Goal: Find specific page/section

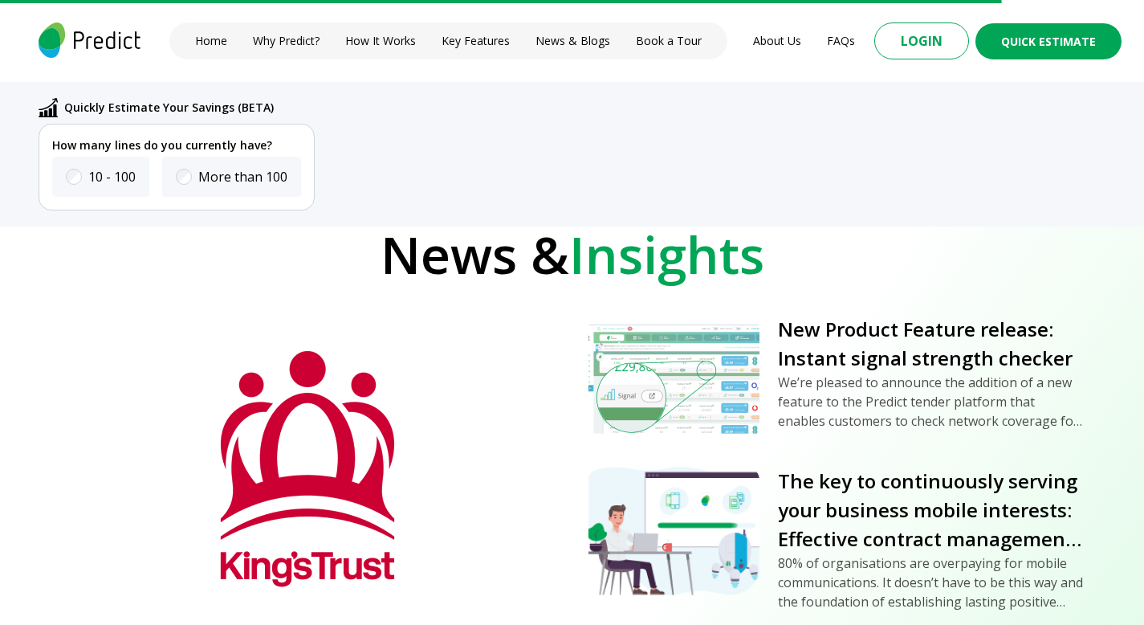
scroll to position [5864, 0]
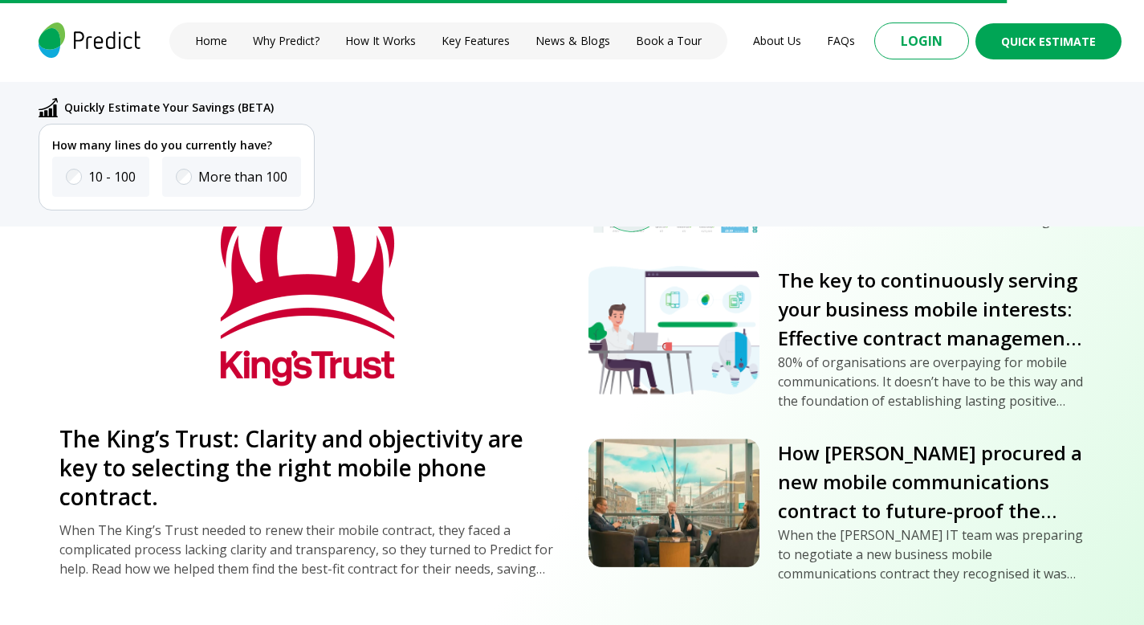
click at [755, 430] on div "New Product Feature release: Instant signal strength checker We’re pleased to a…" at bounding box center [836, 346] width 497 height 464
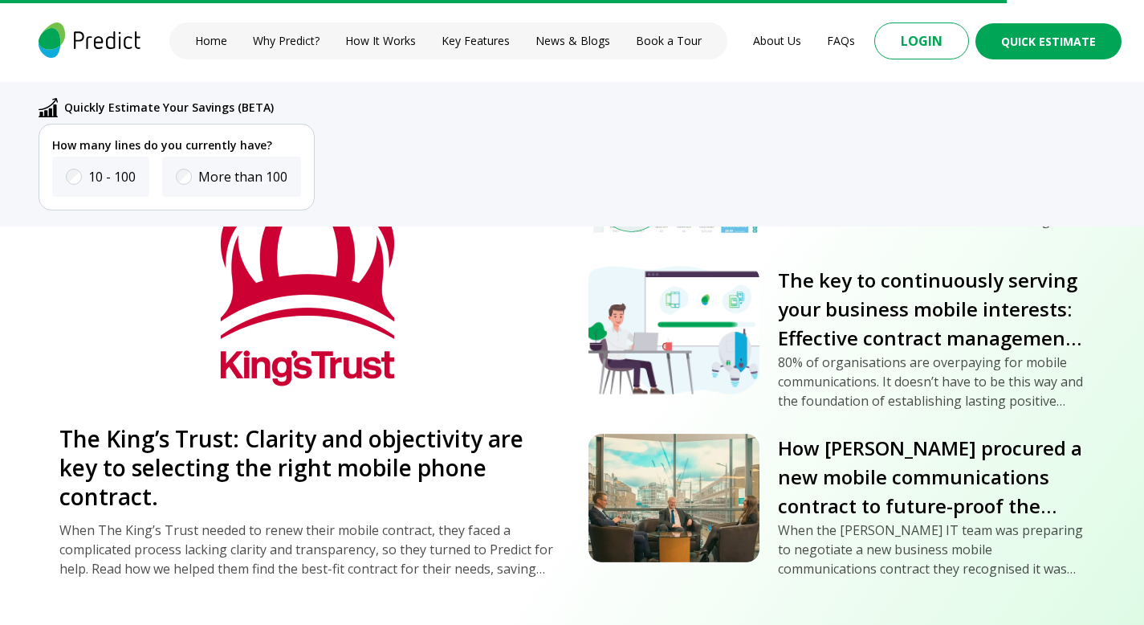
click at [757, 354] on img at bounding box center [673, 330] width 171 height 128
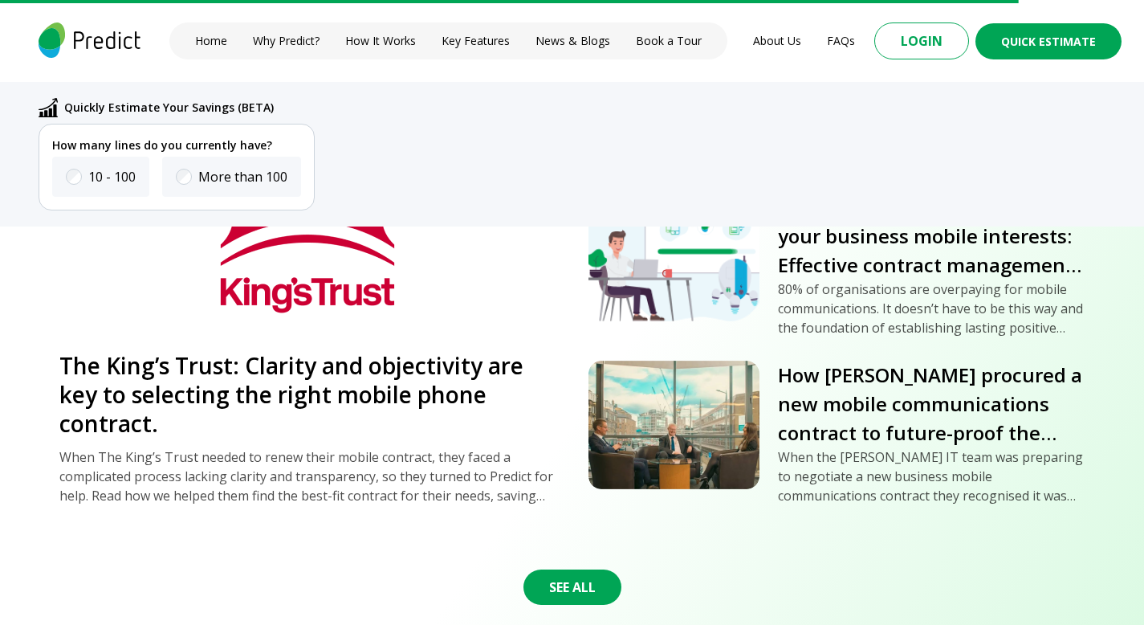
scroll to position [5960, 0]
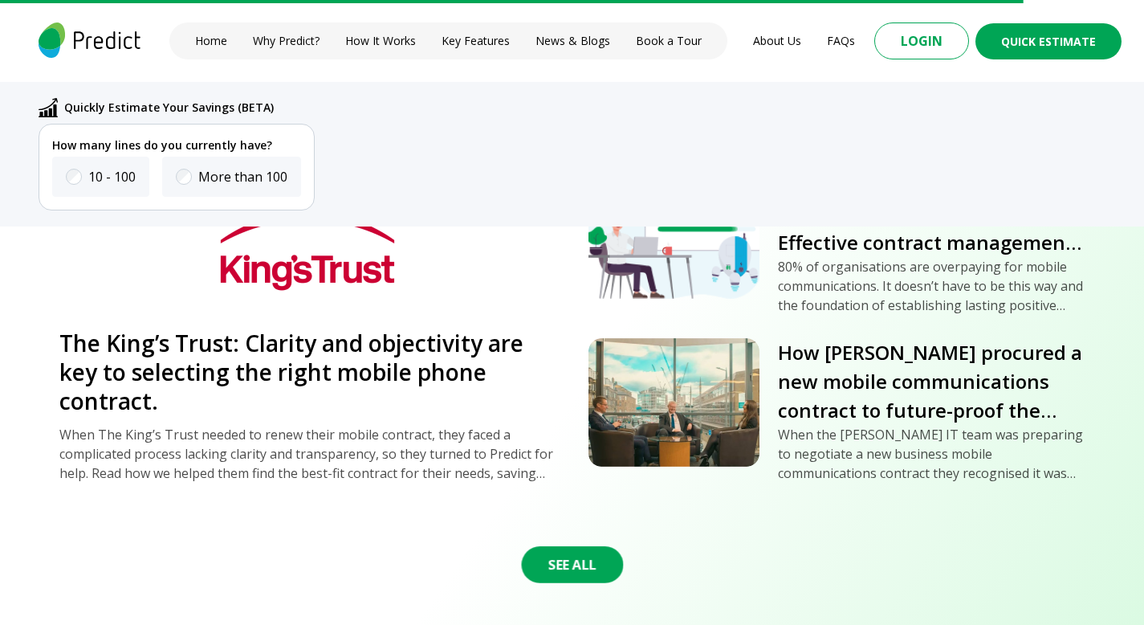
click at [562, 557] on button "See All" at bounding box center [572, 564] width 102 height 37
